Goal: Information Seeking & Learning: Learn about a topic

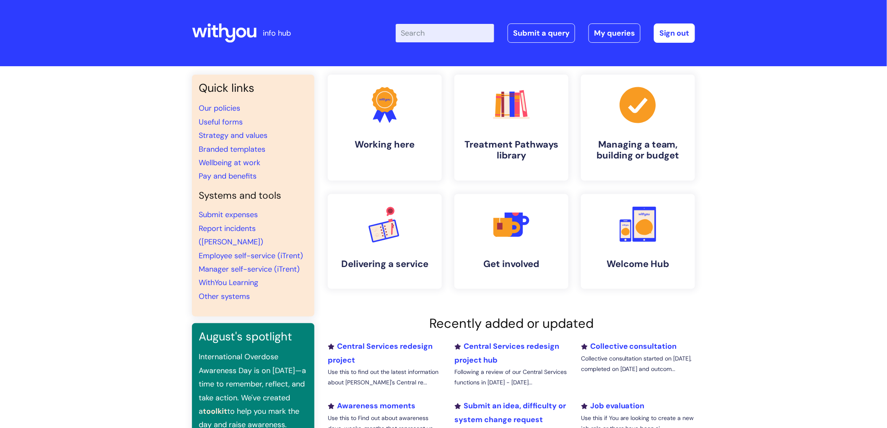
click at [425, 31] on input "Enter your search term here..." at bounding box center [445, 33] width 98 height 18
type input "o"
type input "monthly"
click button "Search" at bounding box center [0, 0] width 0 height 0
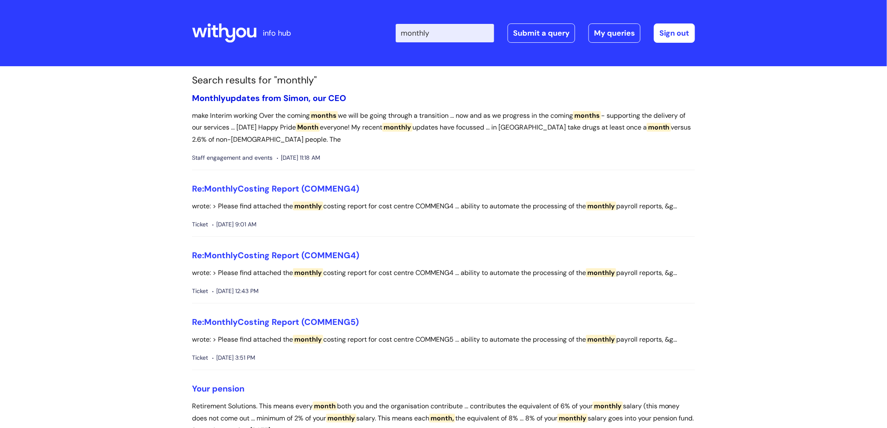
click at [258, 98] on link "Monthly updates from Simon, our CEO" at bounding box center [269, 98] width 154 height 11
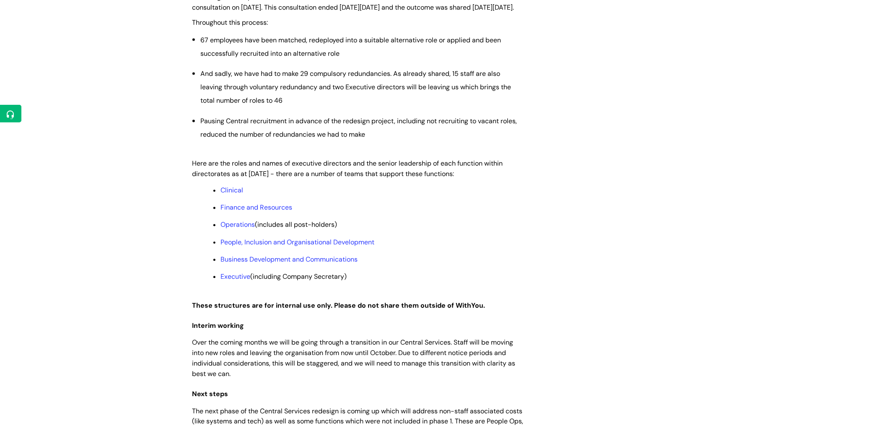
scroll to position [605, 0]
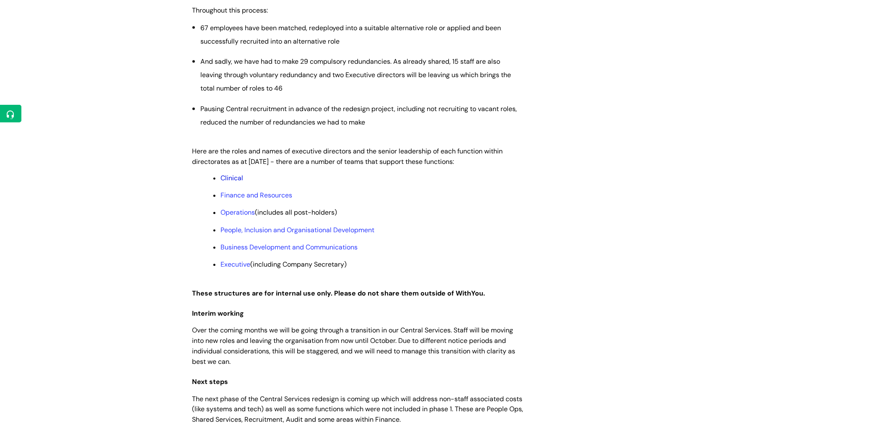
click at [229, 183] on link "Clinical" at bounding box center [231, 178] width 23 height 9
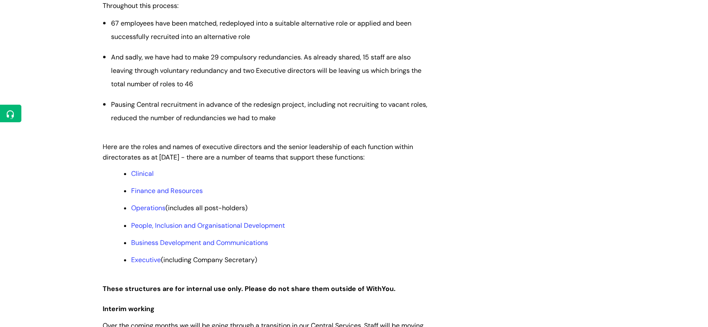
scroll to position [698, 0]
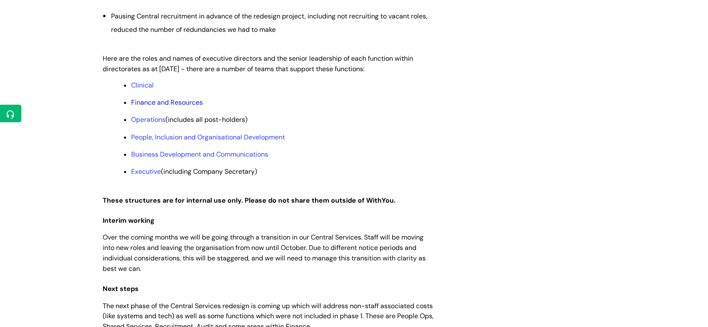
click at [171, 107] on link "Finance and Resources" at bounding box center [167, 102] width 72 height 9
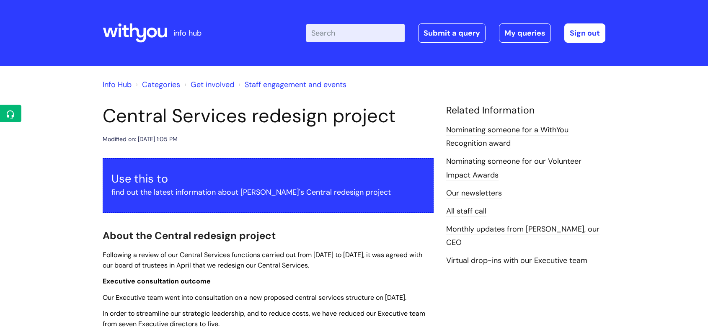
scroll to position [698, 0]
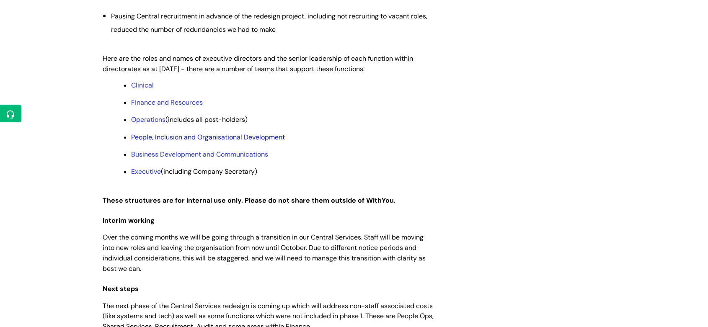
click at [155, 142] on link "People, Inclusion and Organisational Development" at bounding box center [208, 137] width 154 height 9
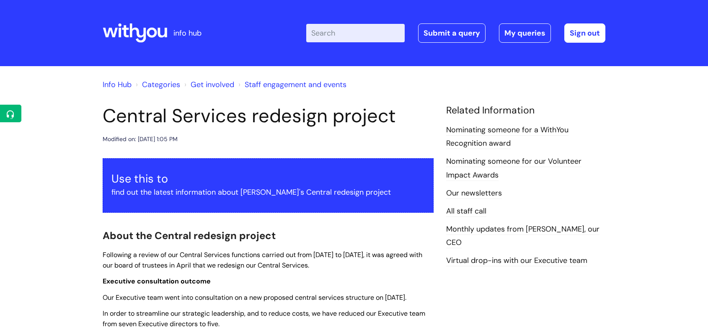
scroll to position [698, 0]
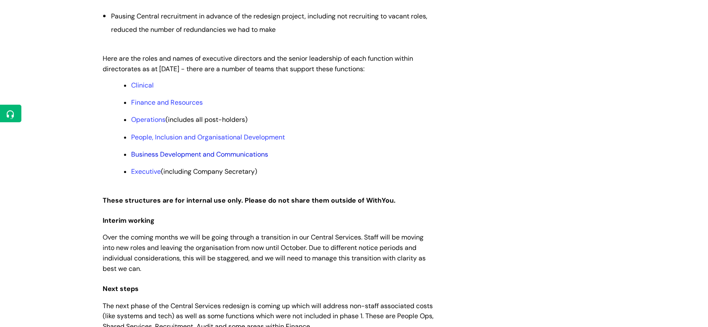
click at [165, 159] on link "Business Development and Communications" at bounding box center [199, 154] width 137 height 9
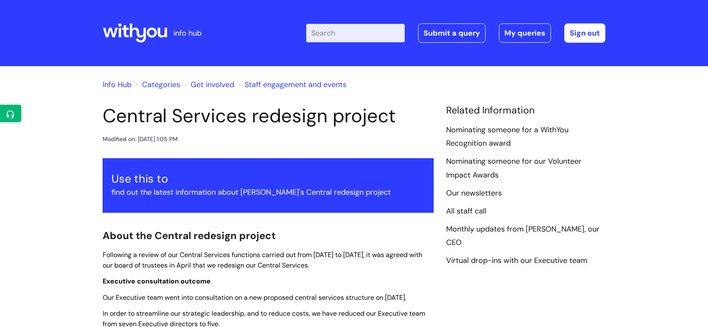
scroll to position [698, 0]
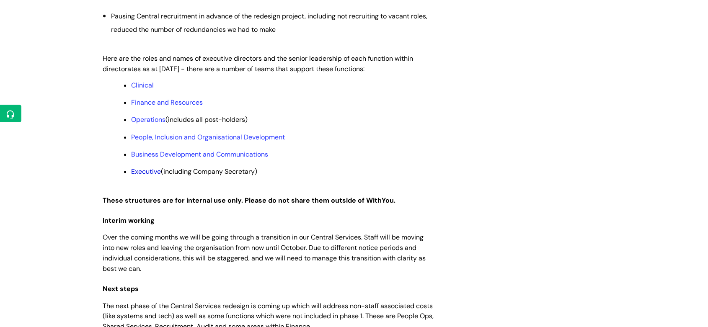
click at [142, 176] on link "Executive" at bounding box center [146, 171] width 30 height 9
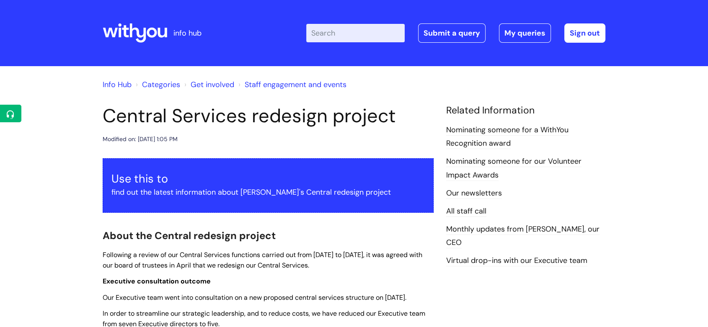
click at [129, 33] on icon at bounding box center [135, 33] width 65 height 20
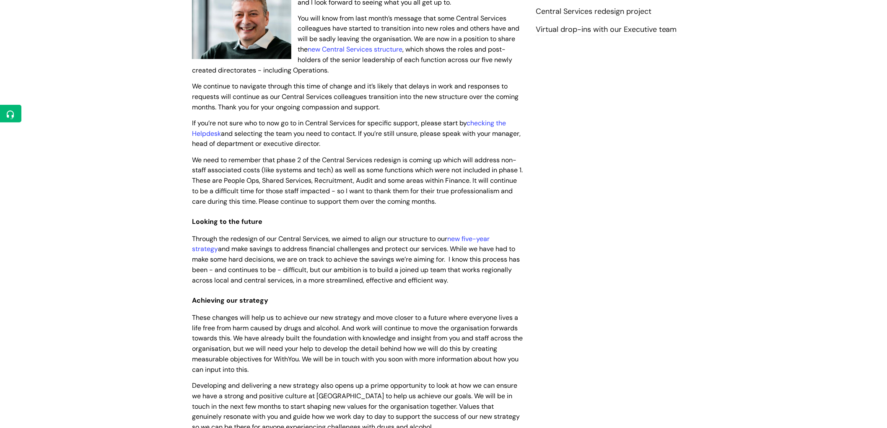
scroll to position [233, 0]
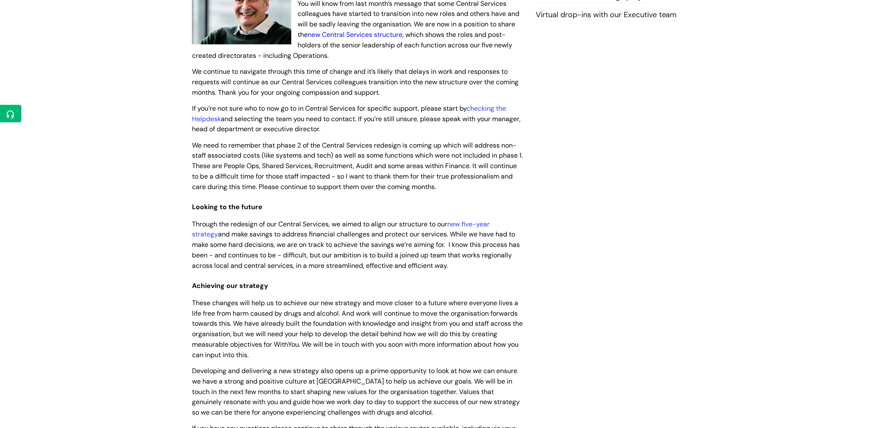
click at [349, 34] on link "new Central Services structure" at bounding box center [355, 34] width 95 height 9
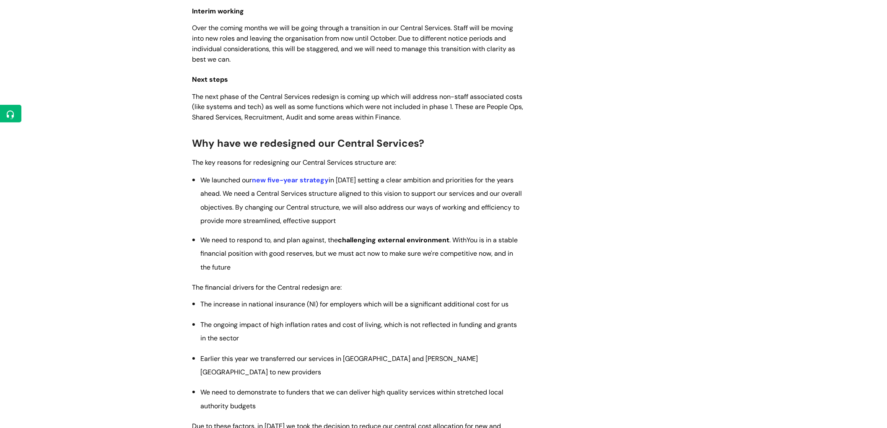
scroll to position [931, 0]
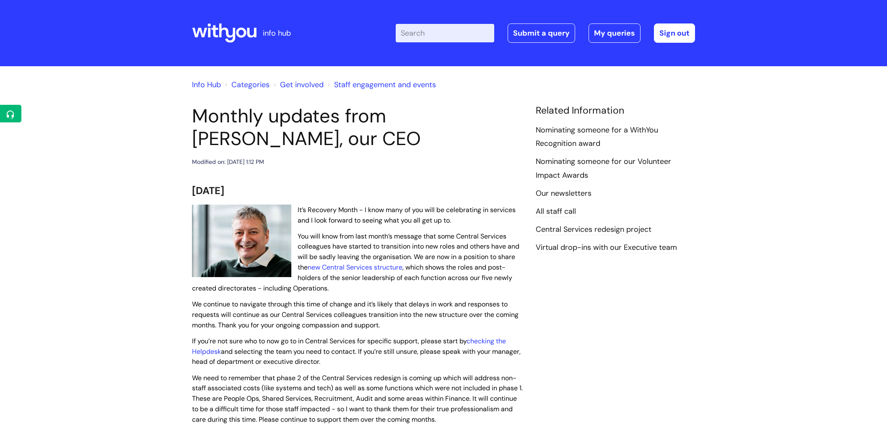
scroll to position [233, 0]
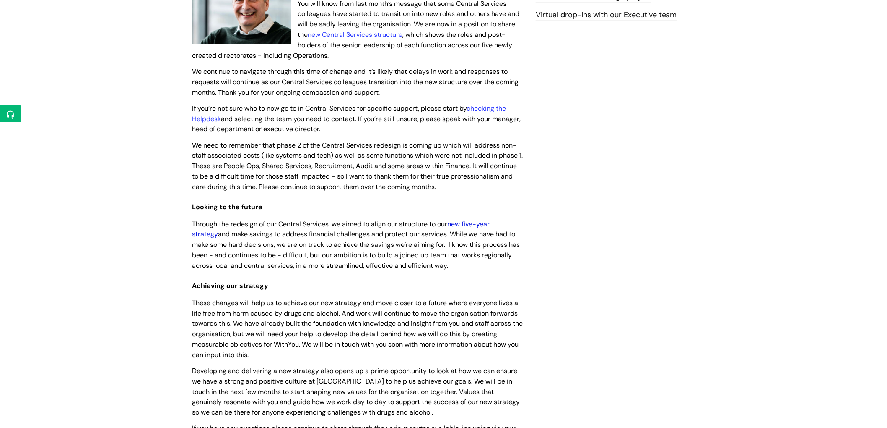
click at [489, 221] on link "new five-year strategy" at bounding box center [341, 229] width 298 height 19
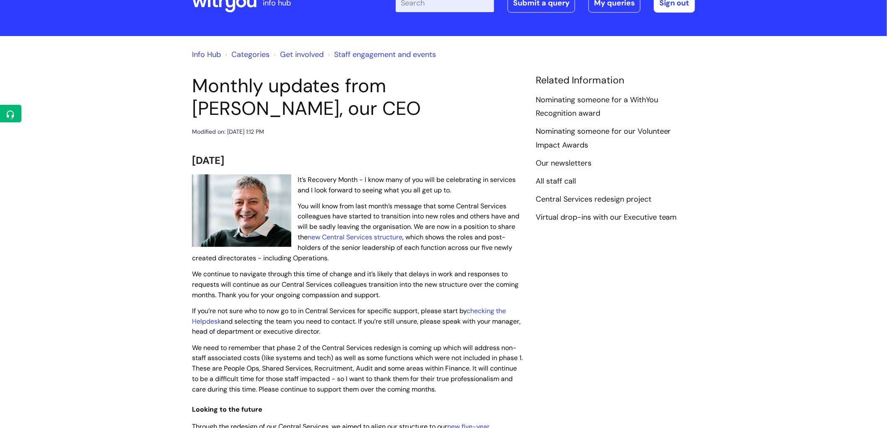
scroll to position [47, 0]
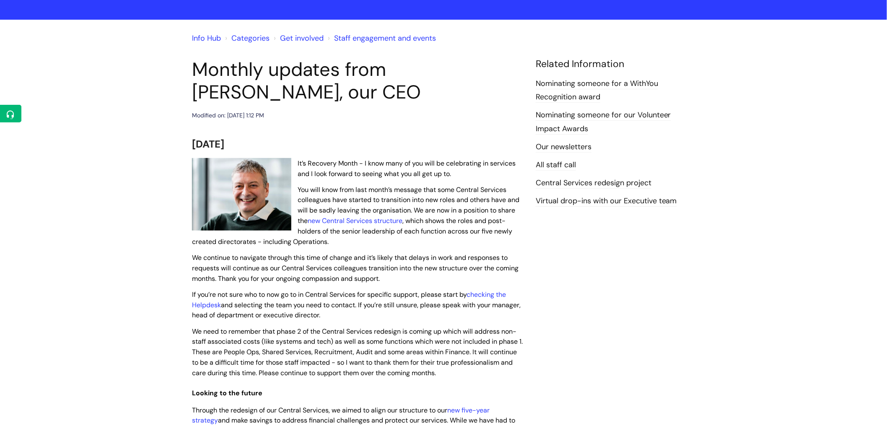
click at [318, 215] on p "You will know from last month’s message that some Central Services colleagues h…" at bounding box center [357, 215] width 331 height 62
click at [318, 218] on link "new Central Services structure" at bounding box center [355, 220] width 95 height 9
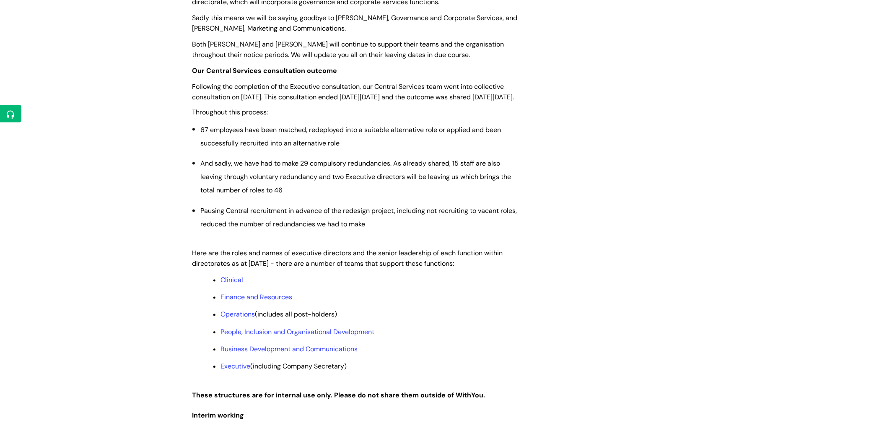
scroll to position [512, 0]
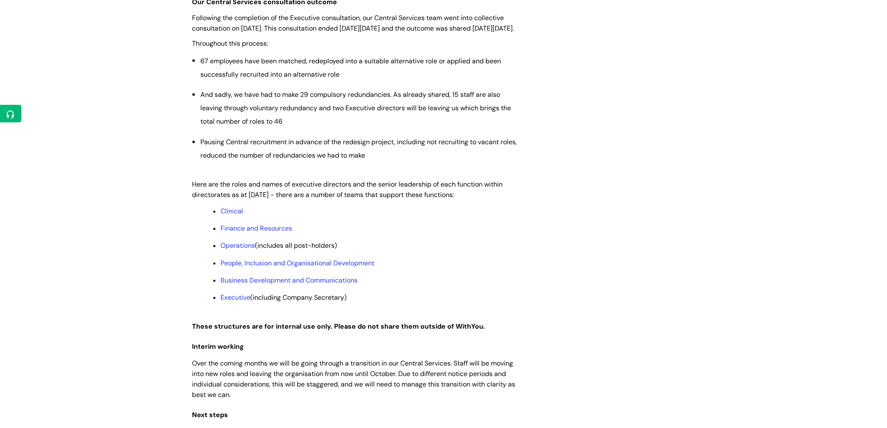
scroll to position [559, 0]
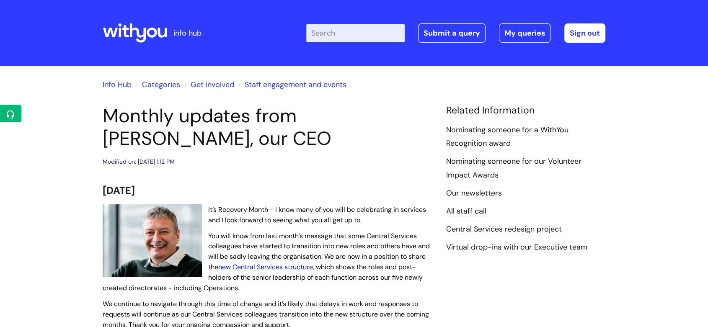
click at [291, 265] on link "new Central Services structure" at bounding box center [265, 267] width 95 height 9
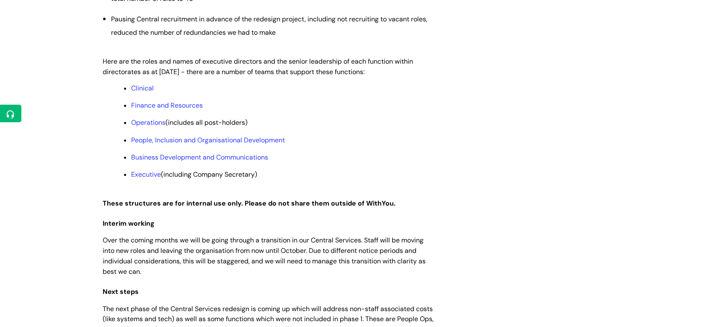
scroll to position [605, 0]
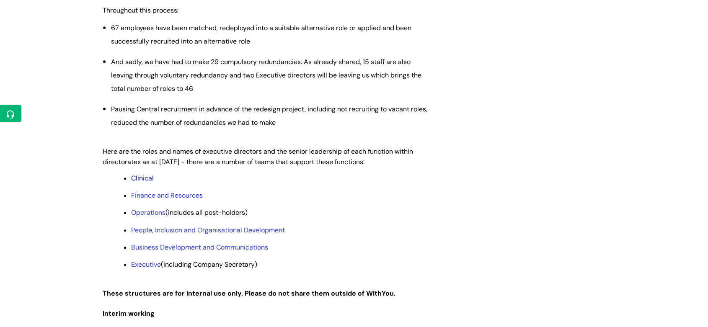
click at [148, 183] on link "Clinical" at bounding box center [142, 178] width 23 height 9
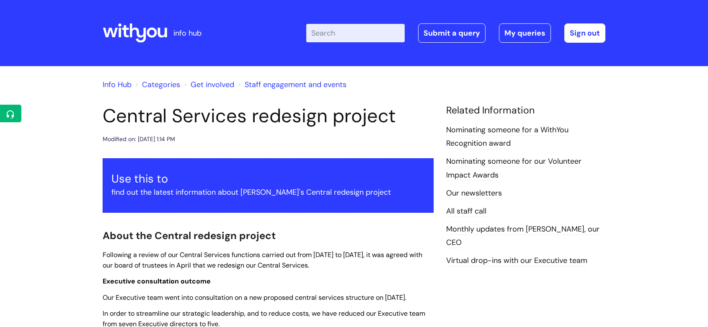
scroll to position [605, 0]
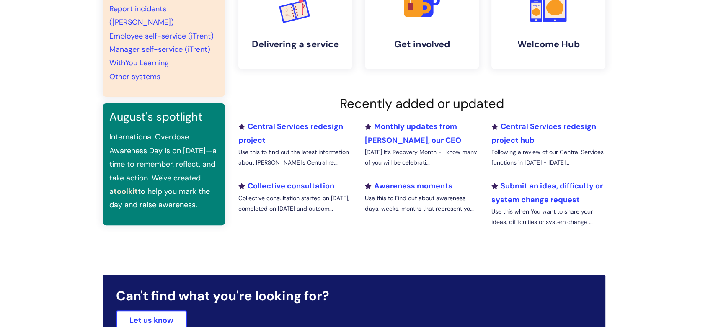
scroll to position [233, 0]
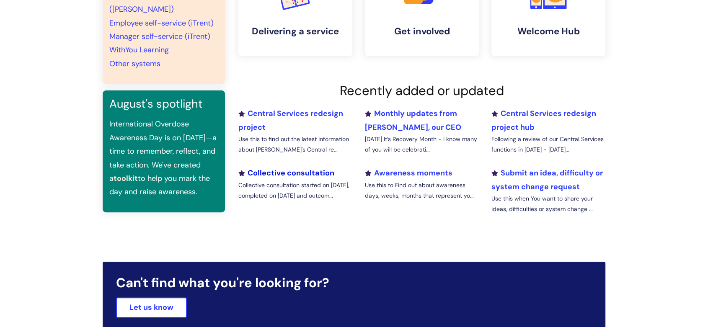
click at [311, 174] on link "Collective consultation" at bounding box center [286, 173] width 96 height 10
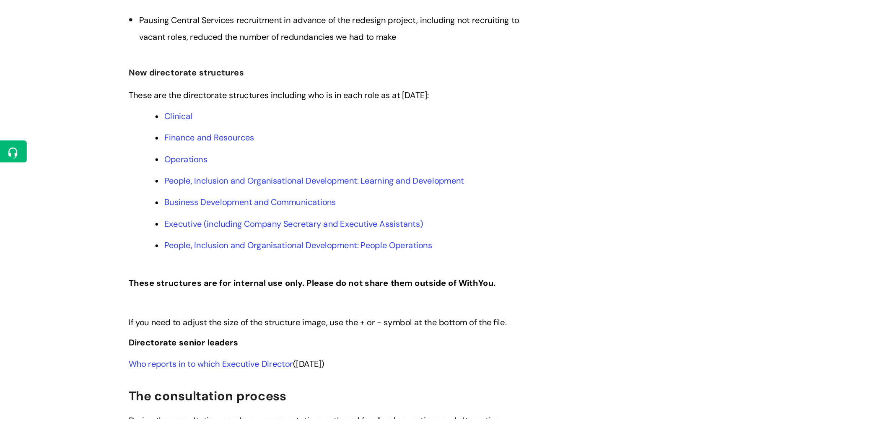
scroll to position [419, 0]
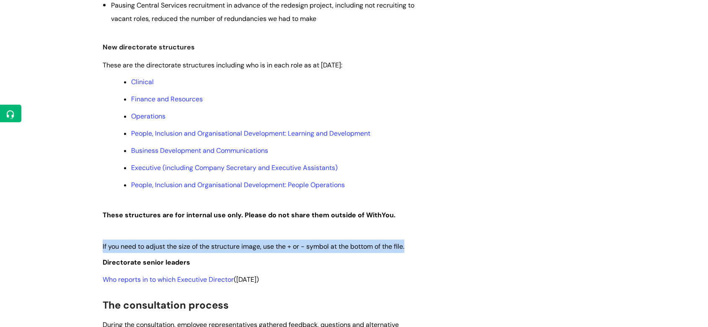
drag, startPoint x: 100, startPoint y: 246, endPoint x: 429, endPoint y: 243, distance: 329.4
click at [429, 243] on div "Collective consultation Modified on: Thu, 28 Aug, 2025 at 11:55 AM Collective c…" at bounding box center [268, 186] width 344 height 1001
copy span "If you need to adjust the size of the structure image, use the + or - symbol at…"
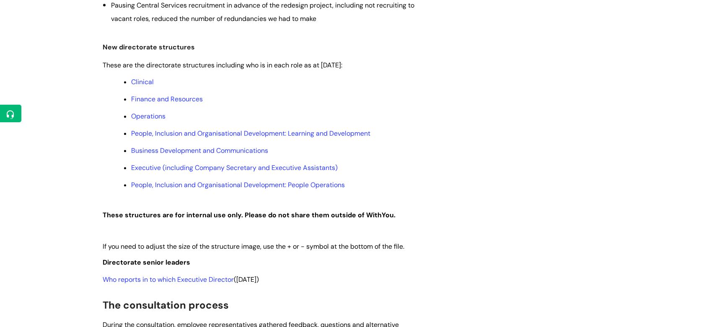
click at [533, 172] on div "Collective consultation Modified on: Thu, 28 Aug, 2025 at 11:55 AM Collective c…" at bounding box center [353, 186] width 515 height 1001
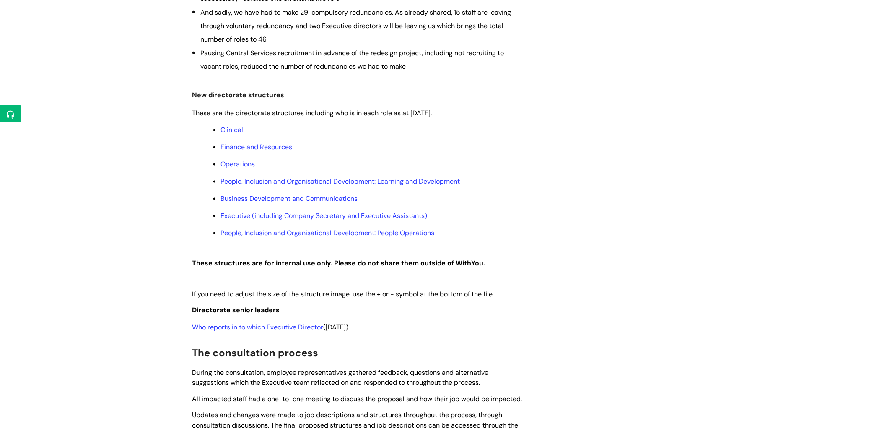
scroll to position [372, 0]
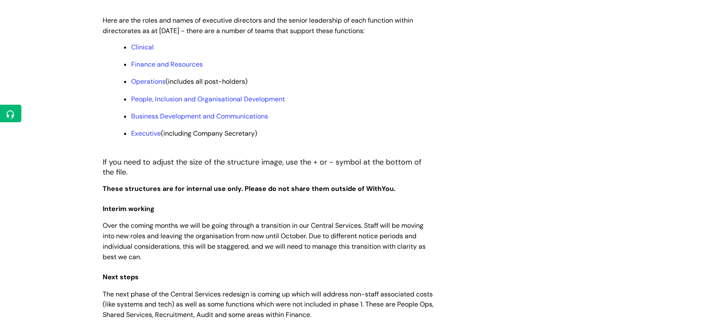
scroll to position [745, 0]
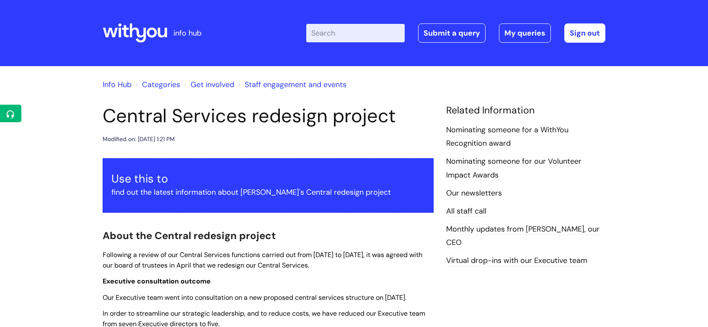
scroll to position [745, 0]
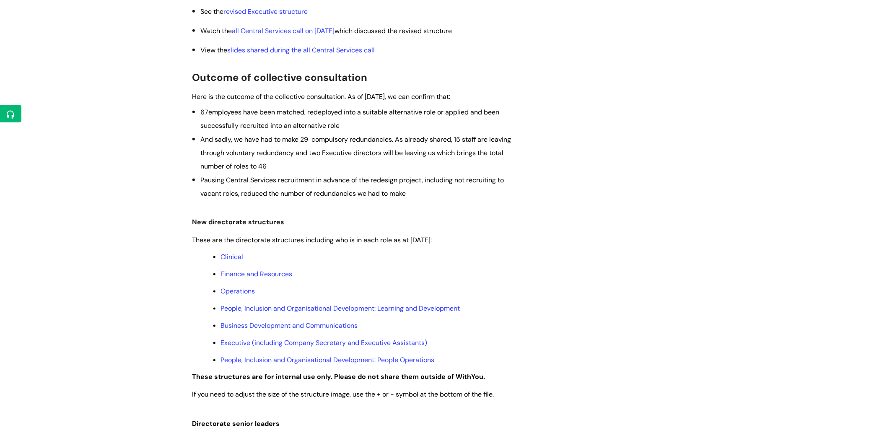
scroll to position [233, 0]
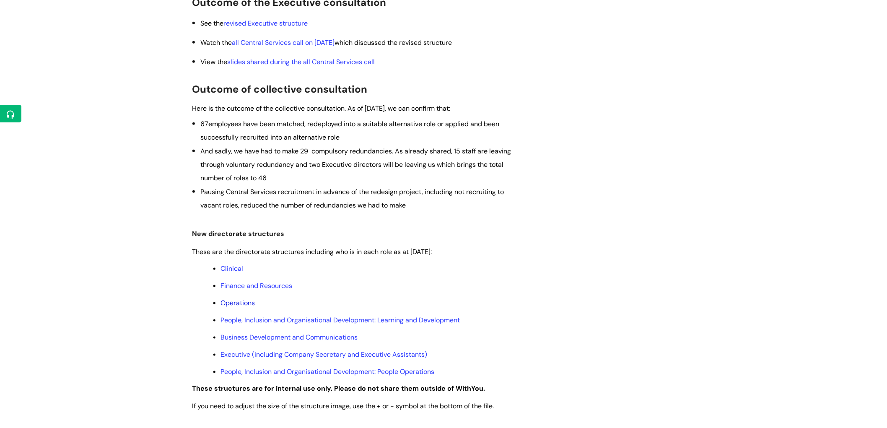
click at [237, 303] on link "Operations" at bounding box center [237, 302] width 34 height 9
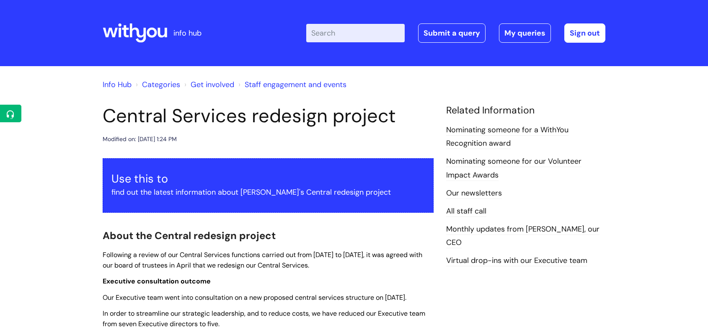
scroll to position [745, 0]
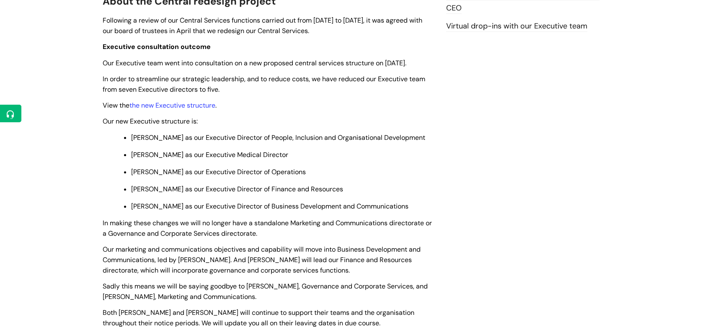
scroll to position [233, 0]
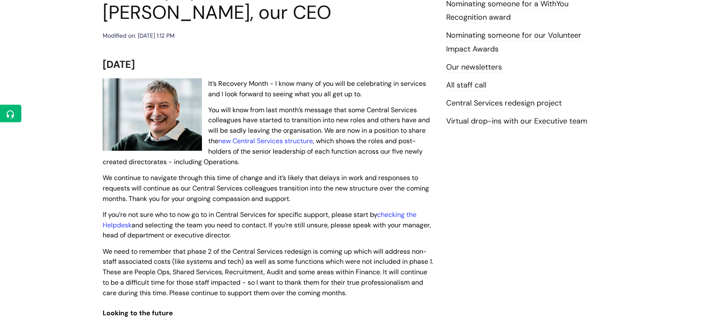
scroll to position [140, 0]
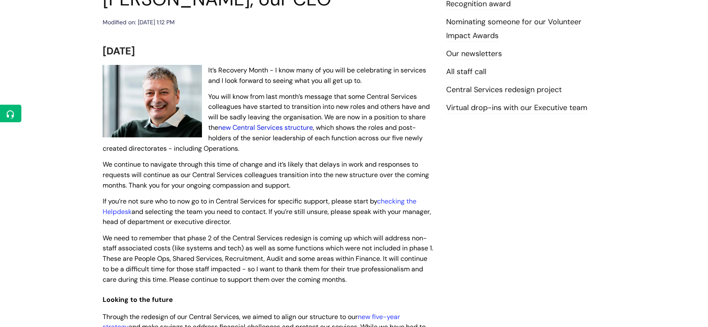
click at [280, 129] on link "new Central Services structure" at bounding box center [265, 127] width 95 height 9
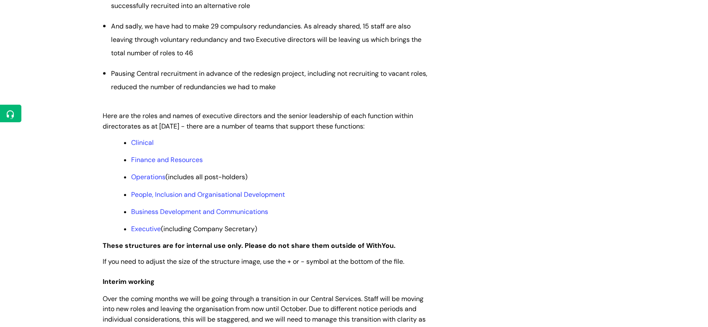
scroll to position [652, 0]
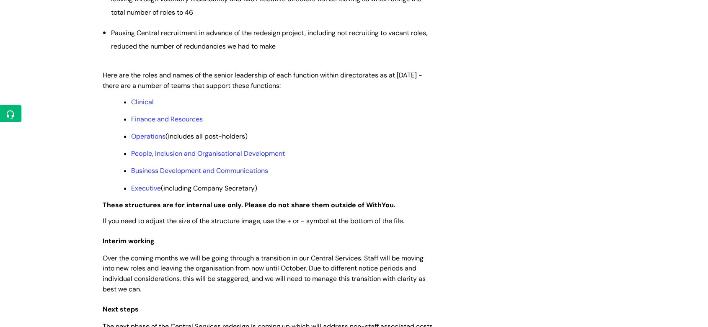
scroll to position [698, 0]
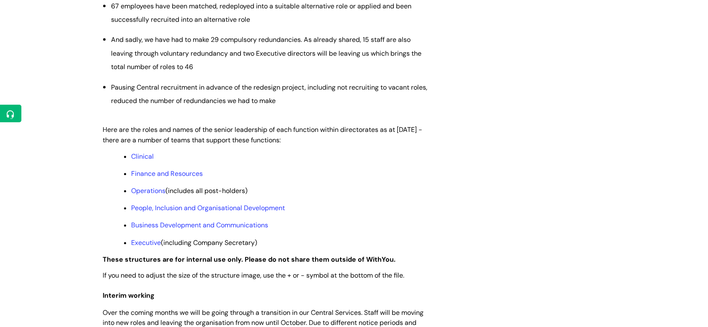
scroll to position [605, 0]
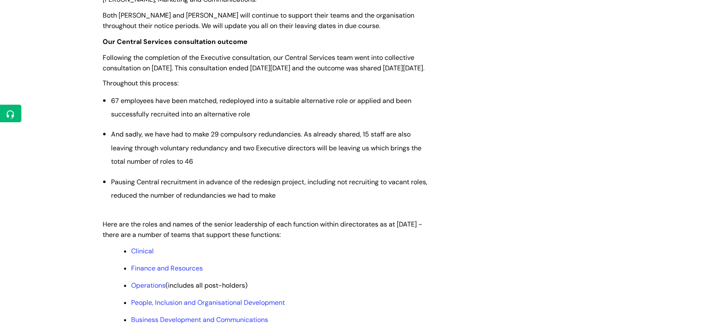
scroll to position [512, 0]
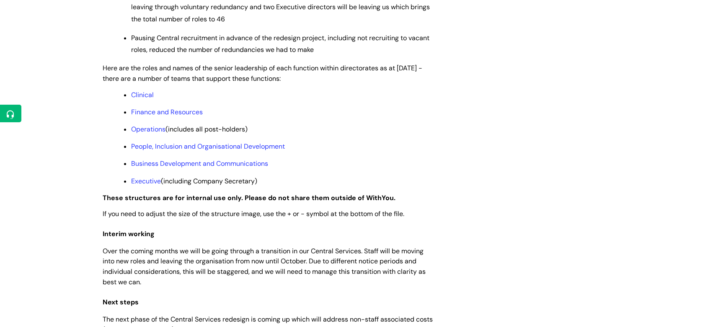
scroll to position [838, 0]
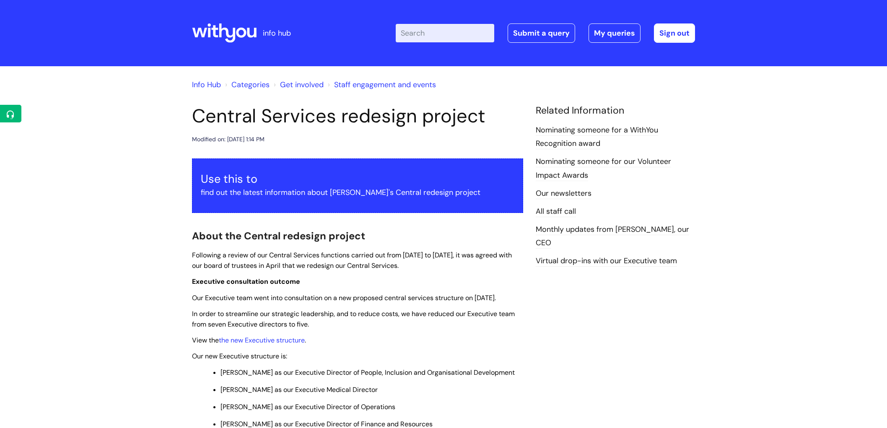
scroll to position [559, 0]
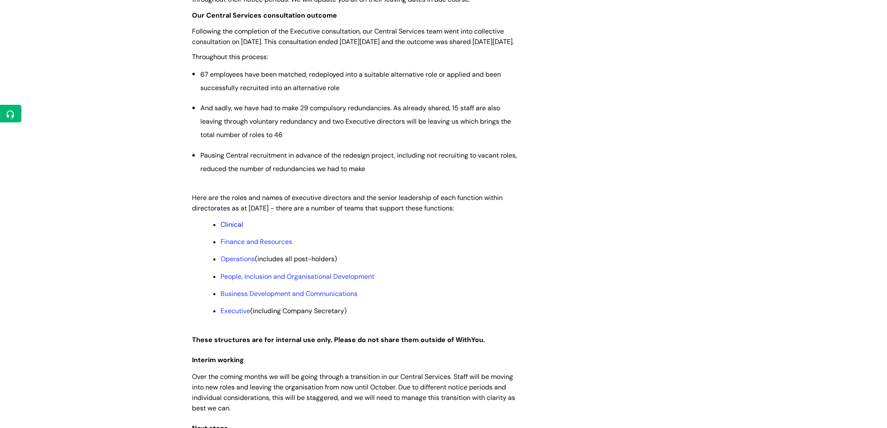
click at [233, 229] on link "Clinical" at bounding box center [231, 224] width 23 height 9
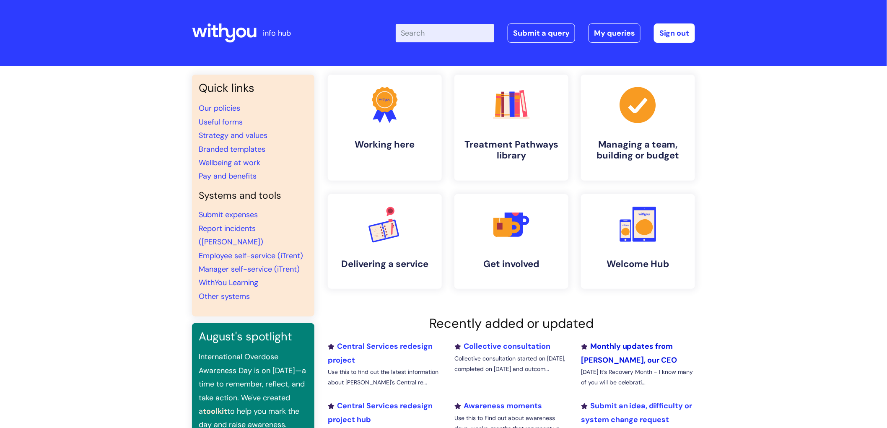
click at [621, 345] on link "Monthly updates from [PERSON_NAME], our CEO" at bounding box center [629, 352] width 96 height 23
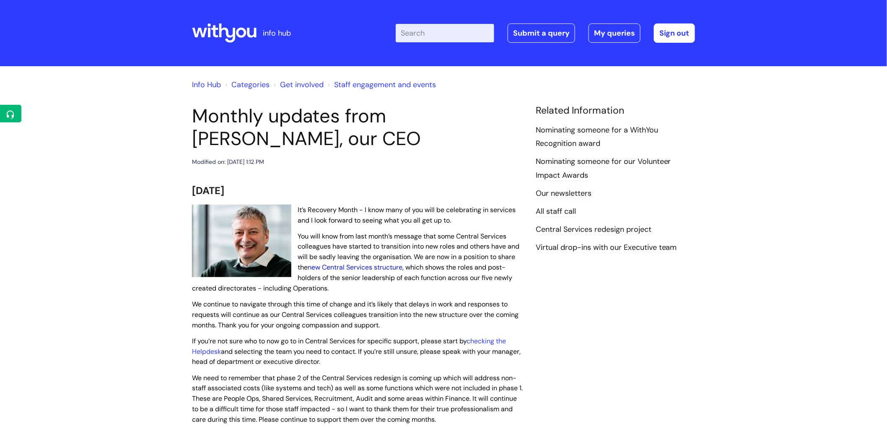
click at [385, 266] on link "new Central Services structure" at bounding box center [355, 267] width 95 height 9
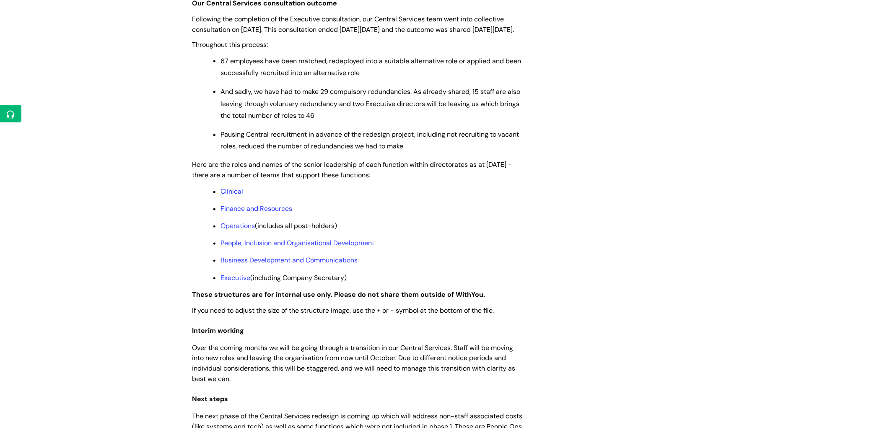
scroll to position [559, 0]
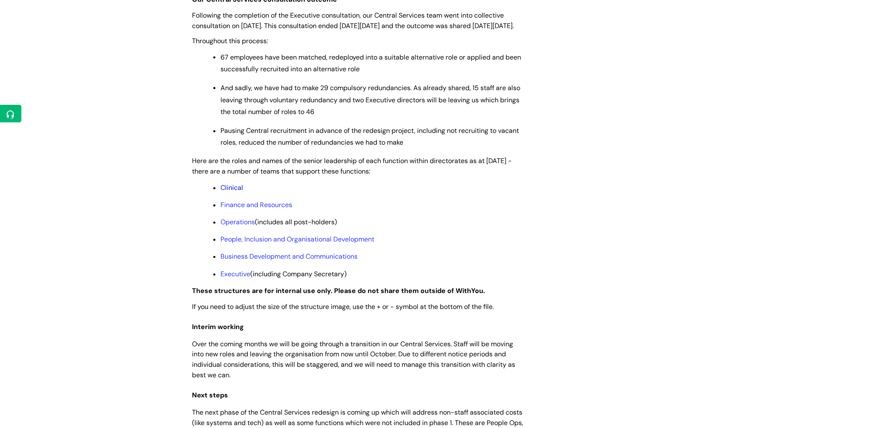
click at [238, 192] on link "Clinical" at bounding box center [231, 188] width 23 height 9
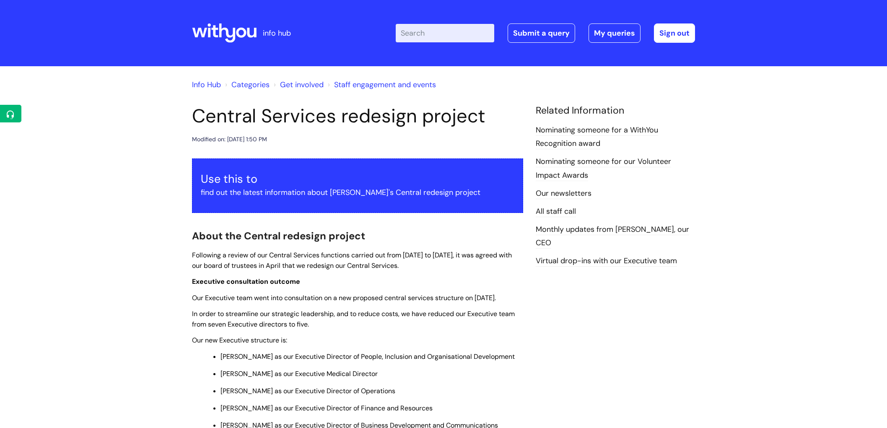
scroll to position [559, 0]
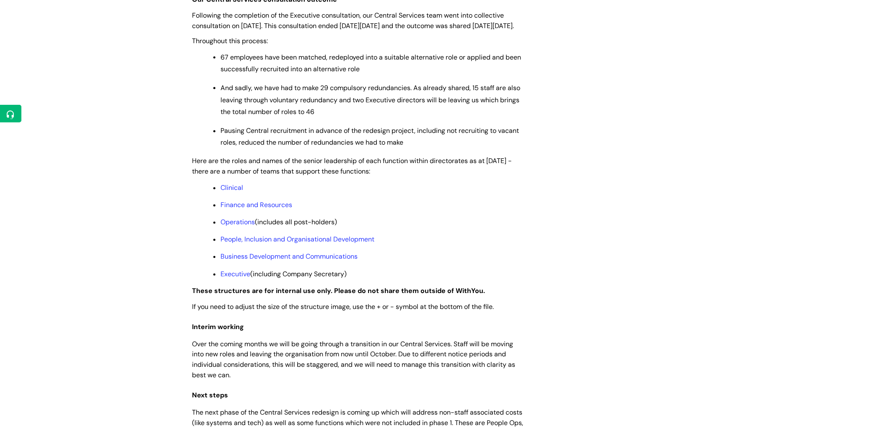
click at [168, 249] on div "Info Hub Categories Get involved Staff engagement and events Central Services r…" at bounding box center [443, 378] width 887 height 1741
click at [254, 210] on link "Finance and Resources" at bounding box center [256, 205] width 72 height 9
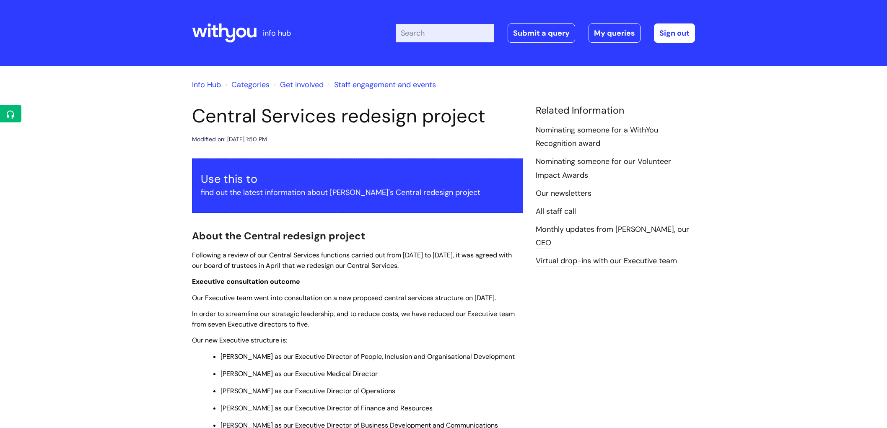
scroll to position [559, 0]
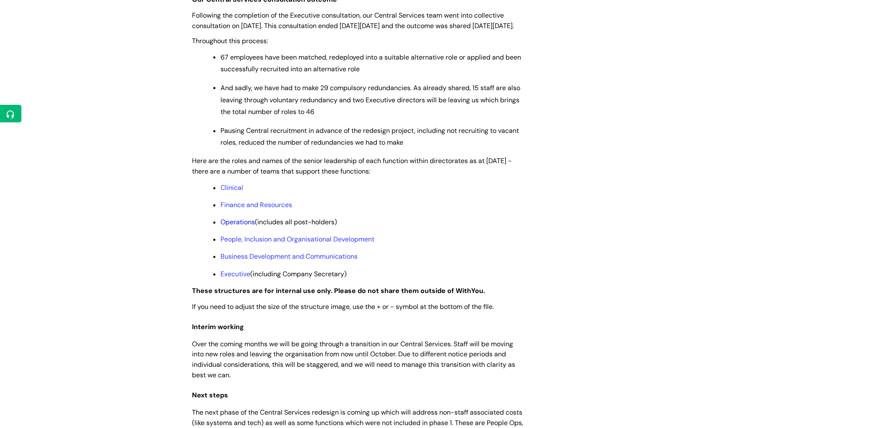
click at [241, 227] on link "Operations" at bounding box center [237, 222] width 34 height 9
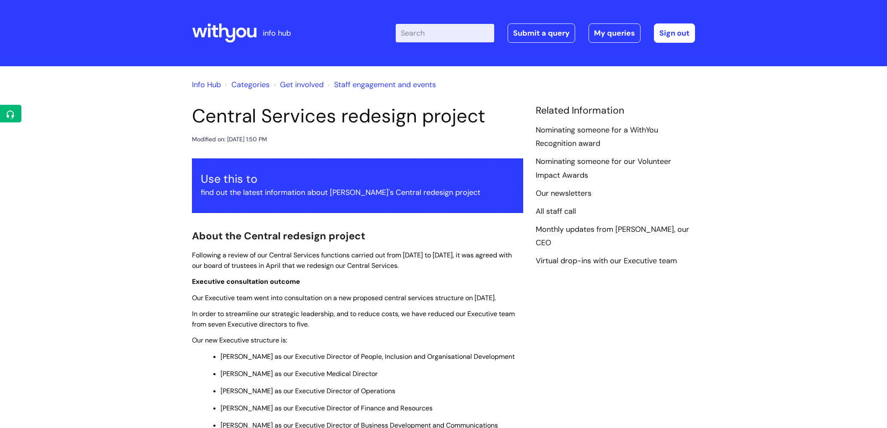
scroll to position [559, 0]
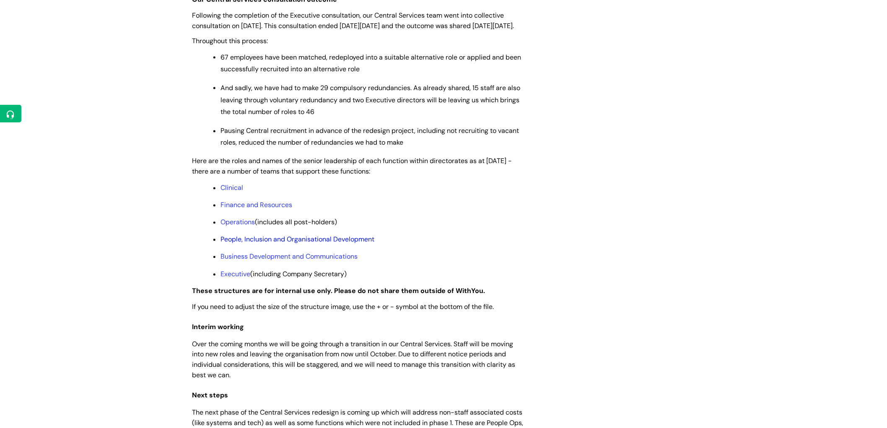
click at [279, 244] on link "People, Inclusion and Organisational Development" at bounding box center [297, 239] width 154 height 9
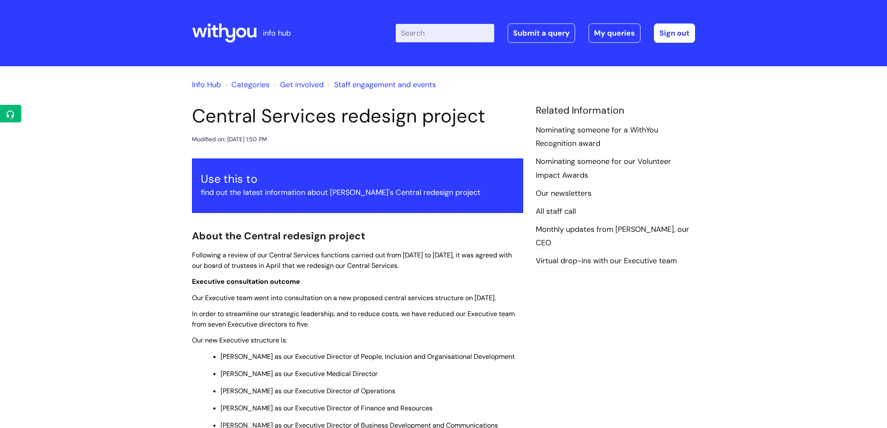
scroll to position [559, 0]
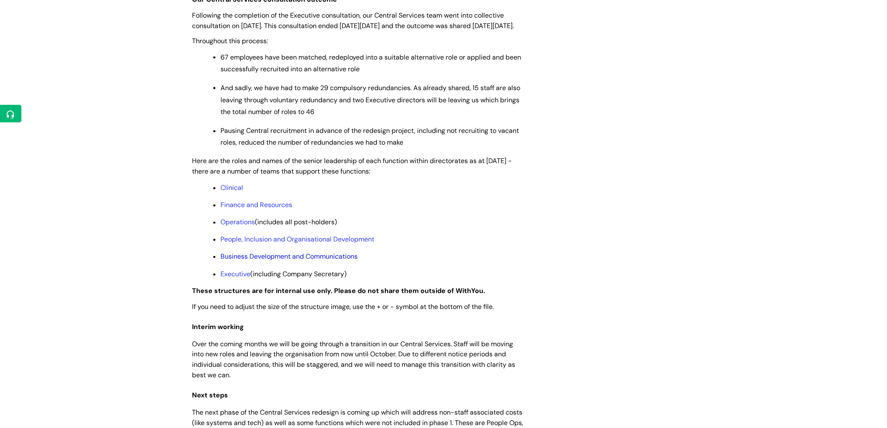
click at [299, 261] on link "Business Development and Communications" at bounding box center [288, 256] width 137 height 9
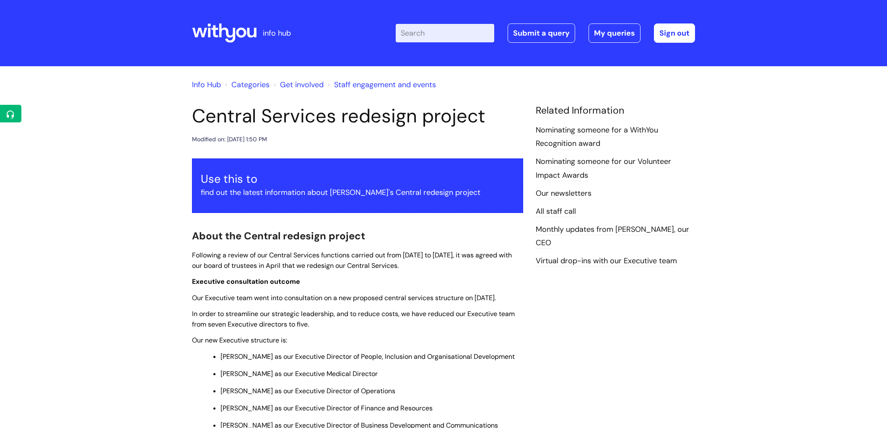
scroll to position [559, 0]
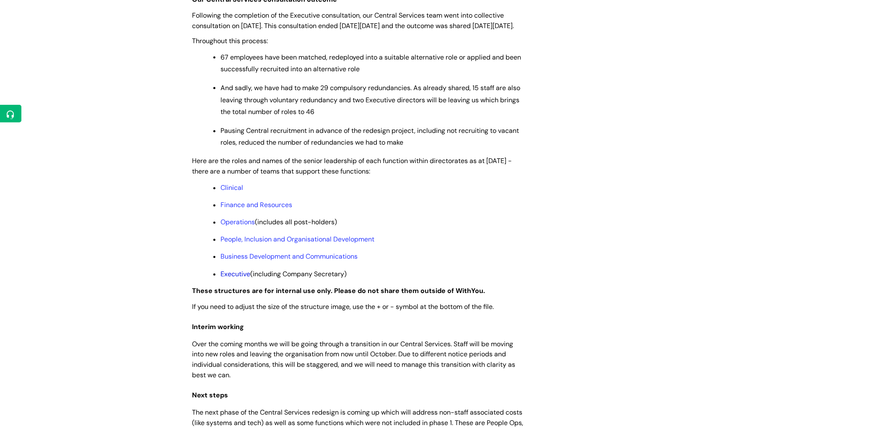
click at [238, 279] on link "Executive" at bounding box center [235, 274] width 30 height 9
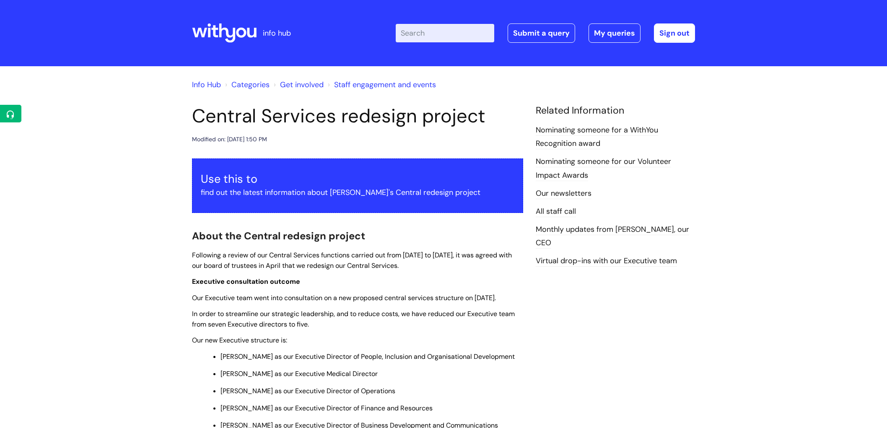
scroll to position [559, 0]
